Goal: Task Accomplishment & Management: Complete application form

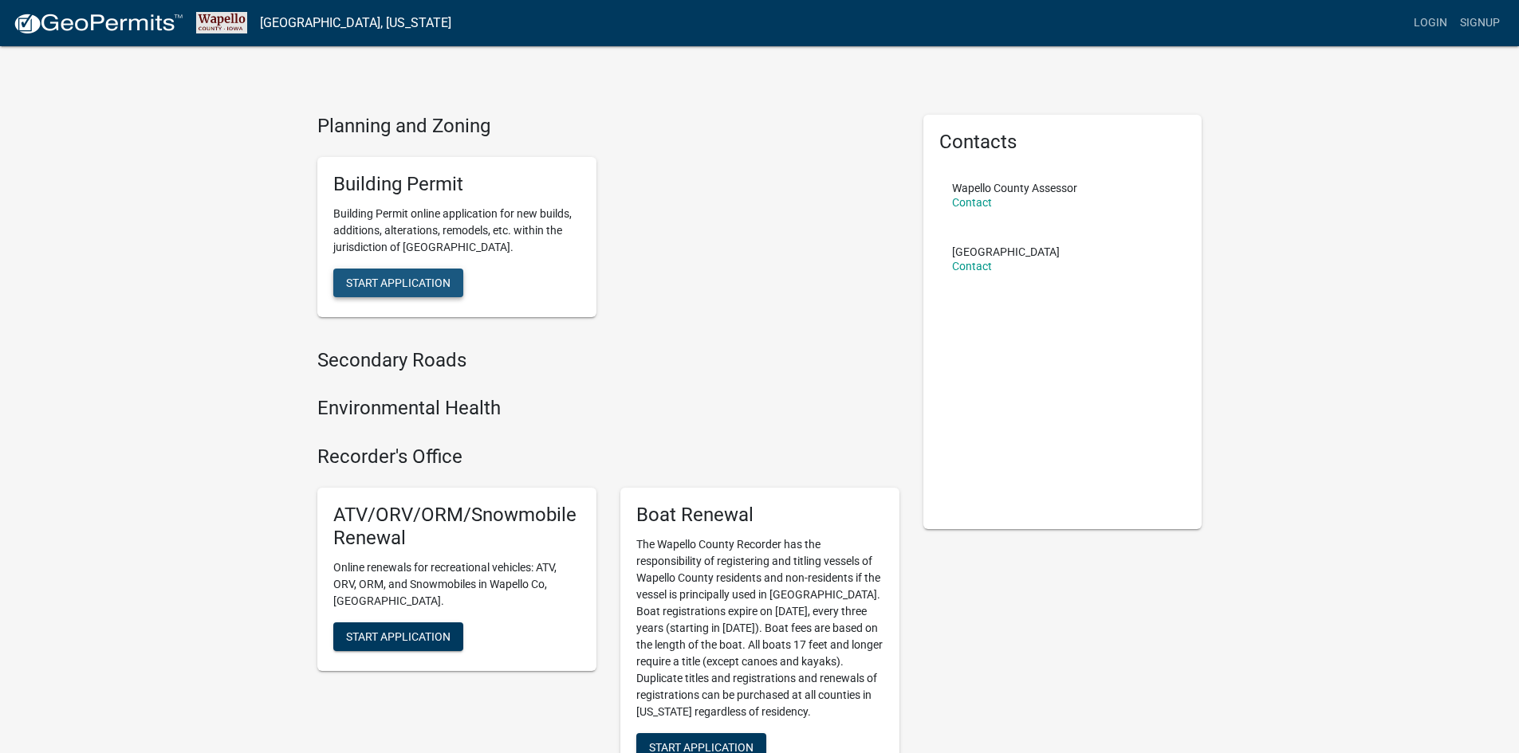
drag, startPoint x: 383, startPoint y: 277, endPoint x: 394, endPoint y: 284, distance: 13.3
click at [394, 284] on span "Start Application" at bounding box center [398, 282] width 104 height 13
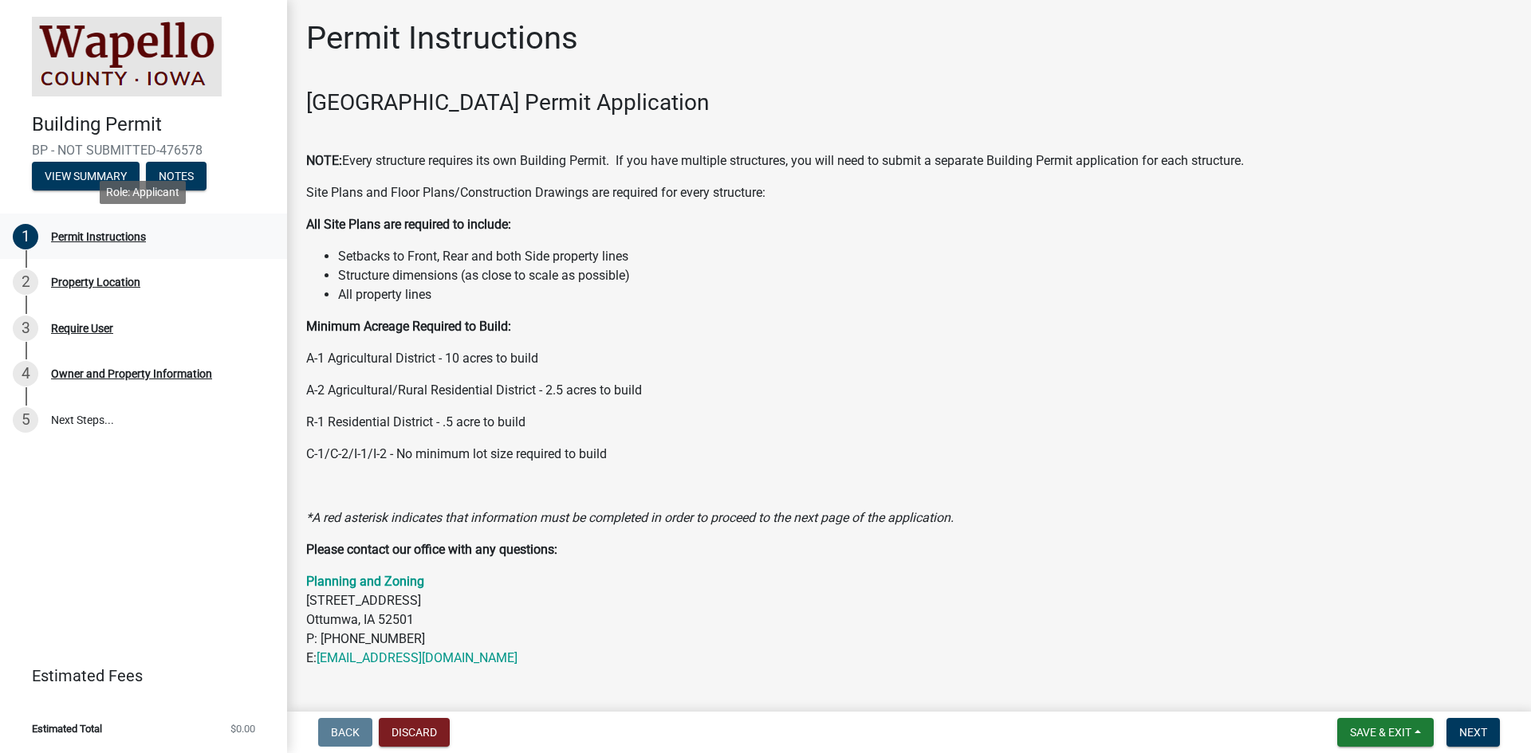
click at [116, 240] on div "Permit Instructions" at bounding box center [98, 236] width 95 height 11
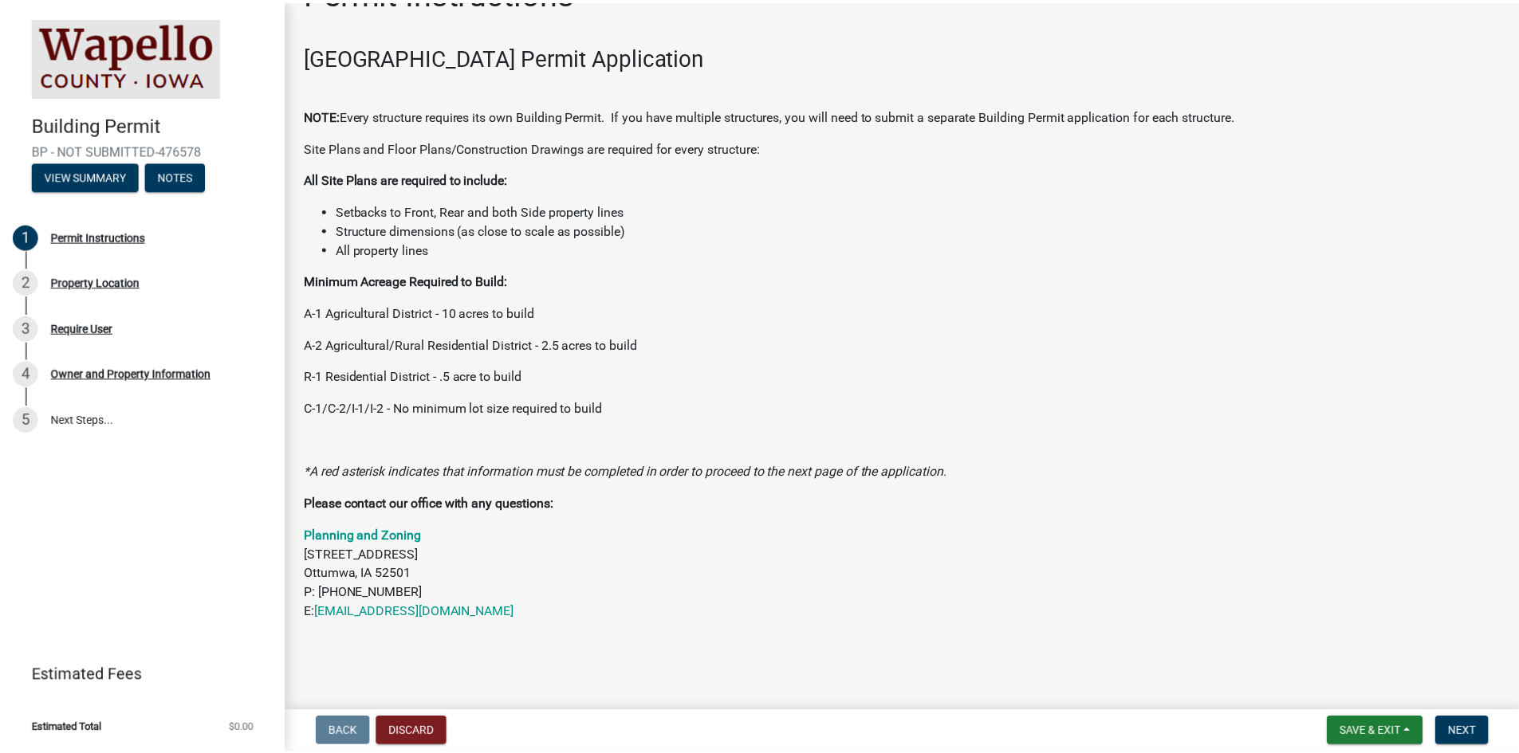
scroll to position [69, 0]
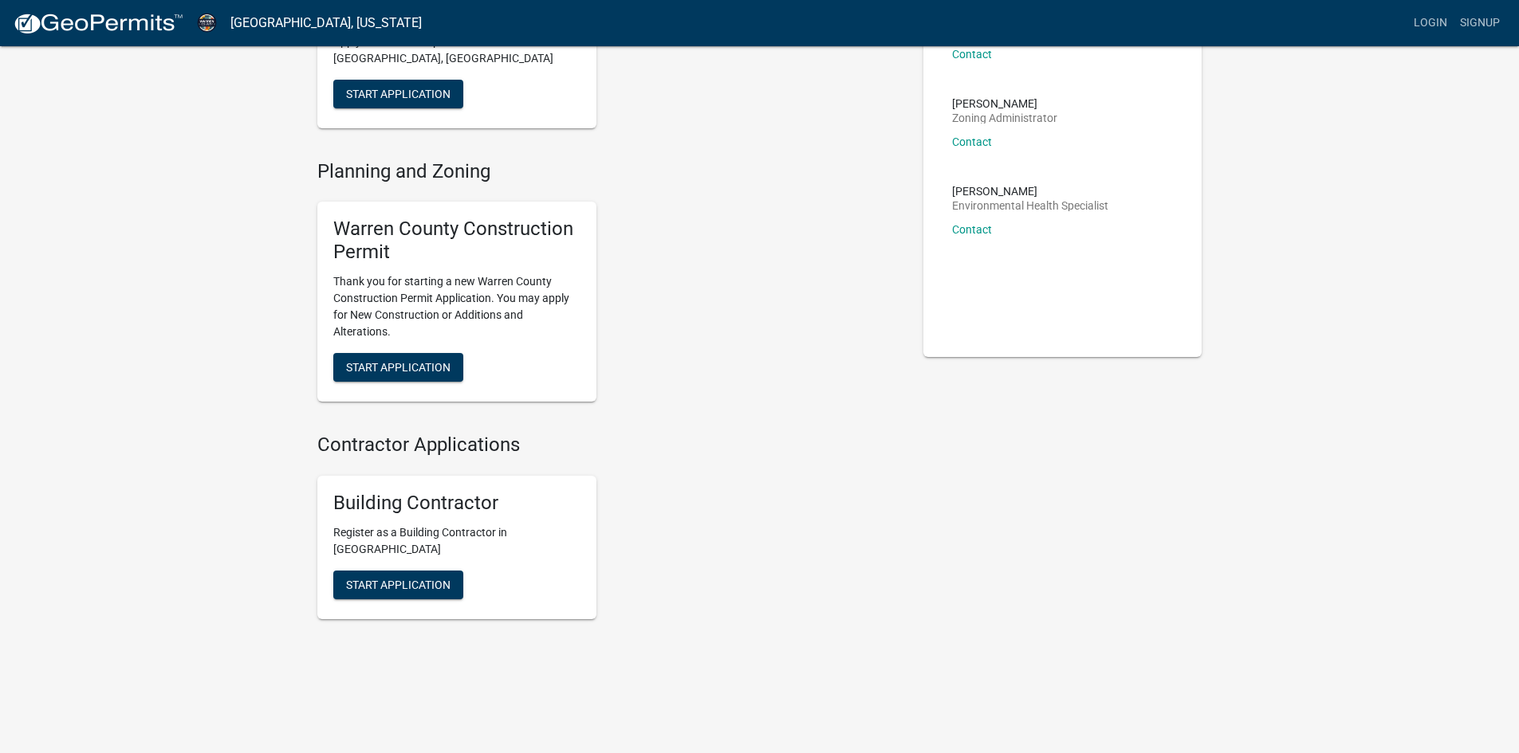
scroll to position [175, 0]
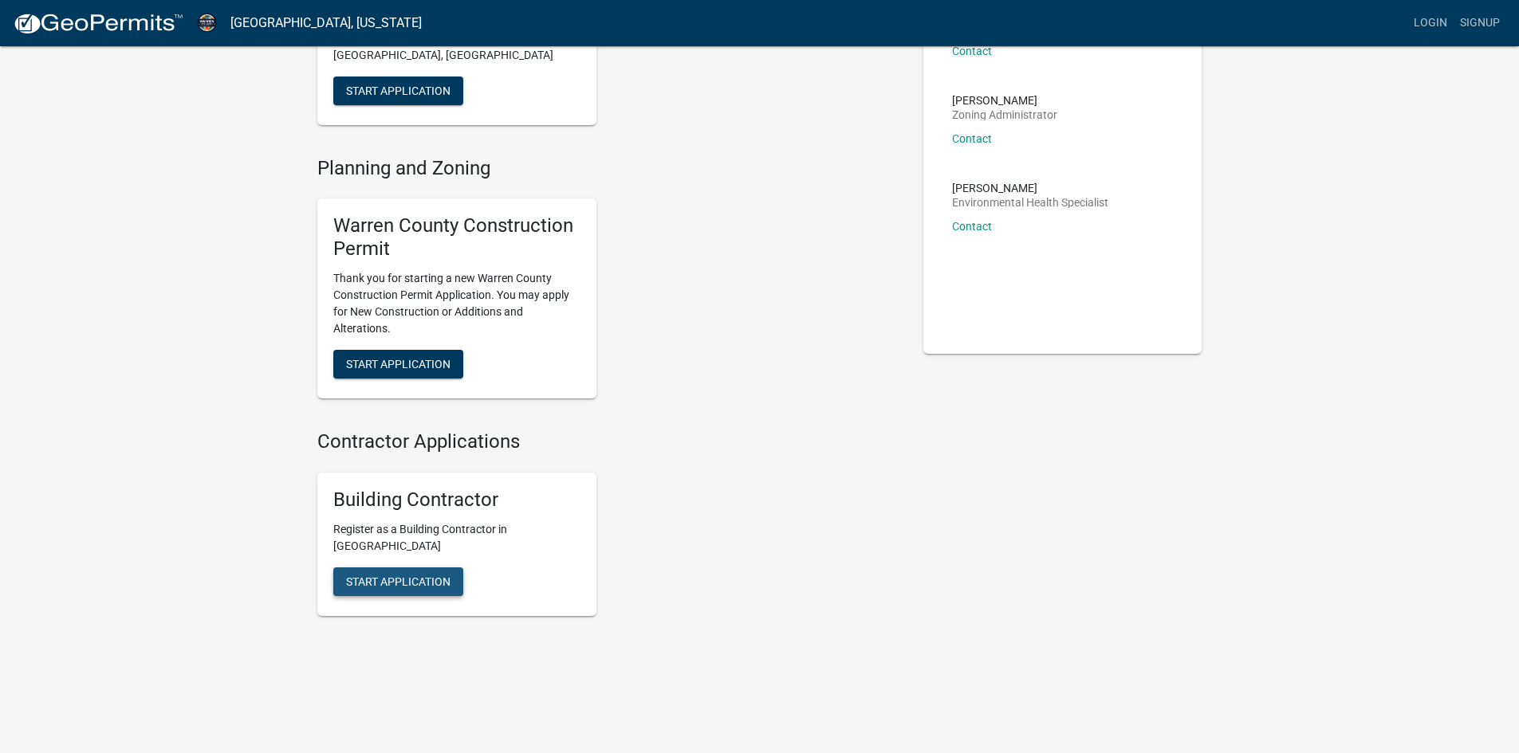
click at [424, 576] on span "Start Application" at bounding box center [398, 581] width 104 height 13
